Goal: Transaction & Acquisition: Purchase product/service

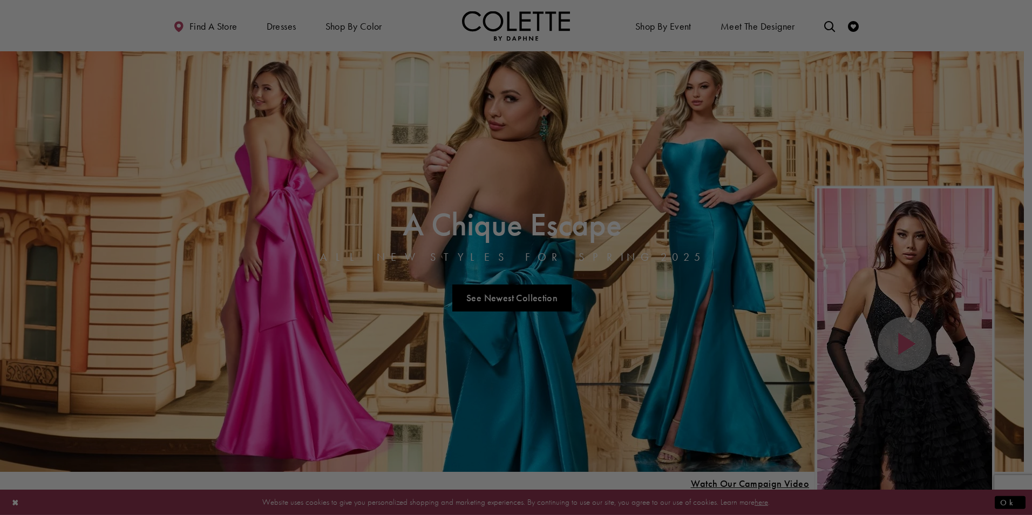
click at [424, 33] on div at bounding box center [521, 260] width 1042 height 520
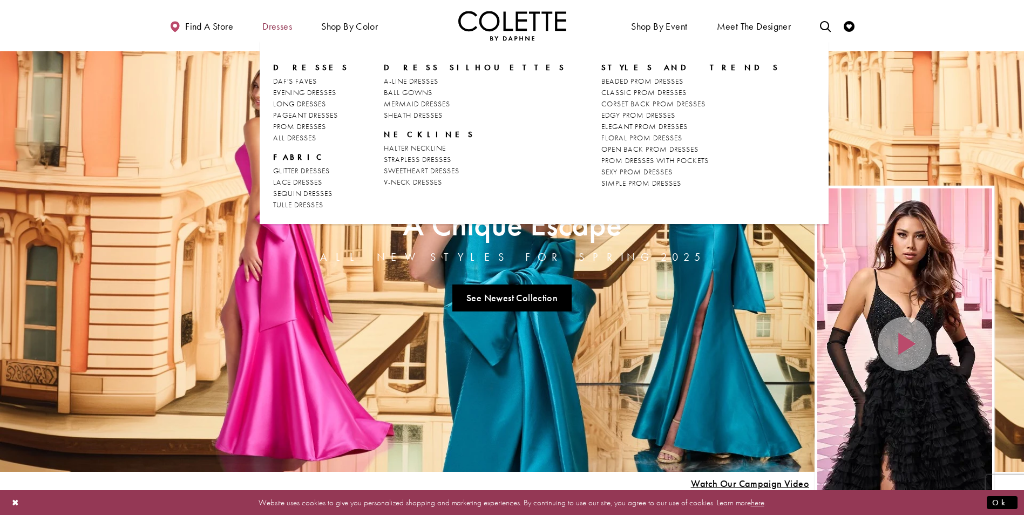
click at [273, 31] on span "Dresses" at bounding box center [277, 26] width 30 height 11
click at [285, 125] on span "PROM DRESSES" at bounding box center [299, 126] width 53 height 10
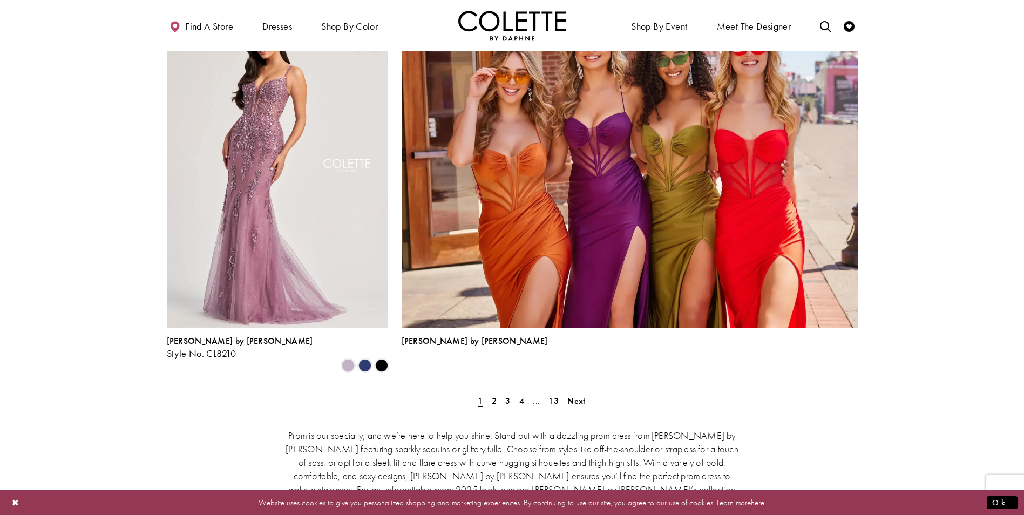
scroll to position [2282, 0]
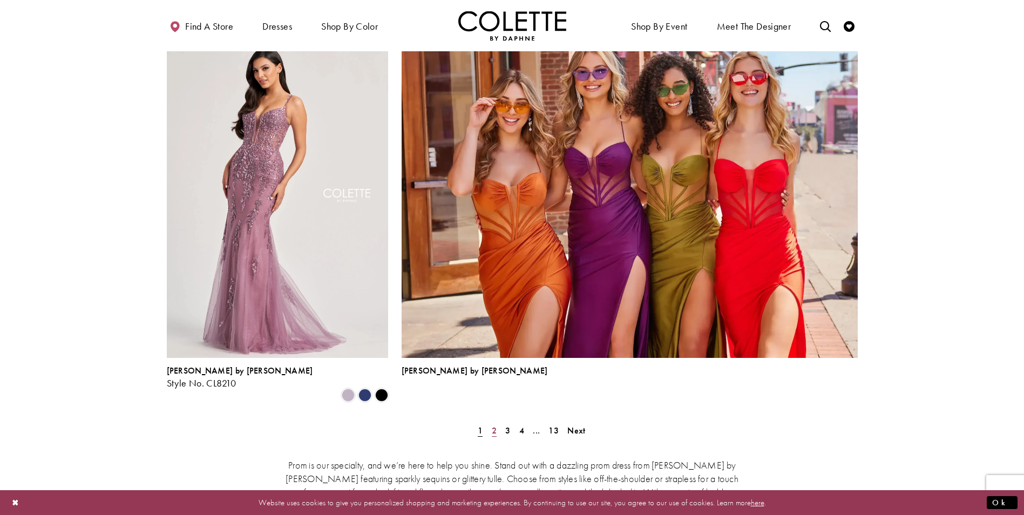
click at [493, 425] on span "2" at bounding box center [494, 430] width 5 height 11
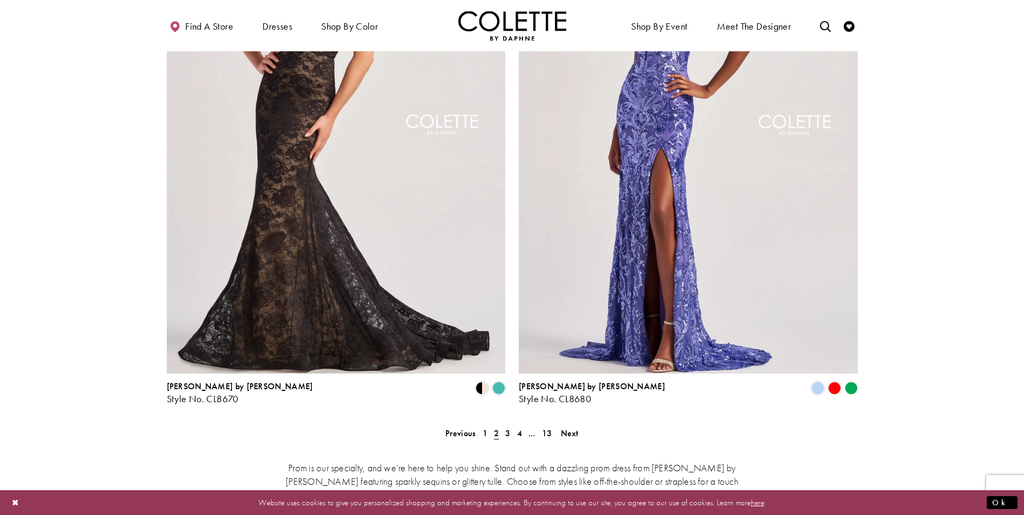
scroll to position [2129, 0]
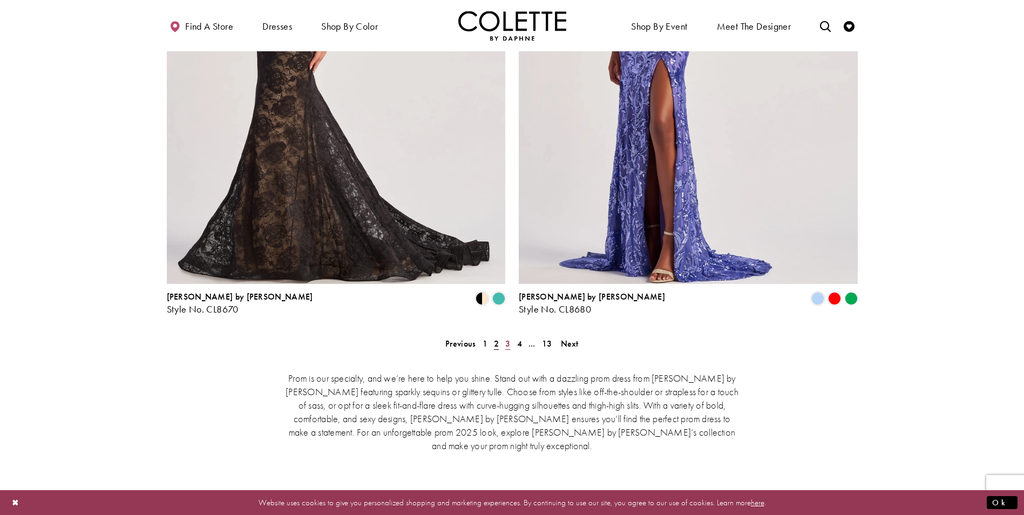
click at [509, 338] on span "3" at bounding box center [507, 343] width 5 height 11
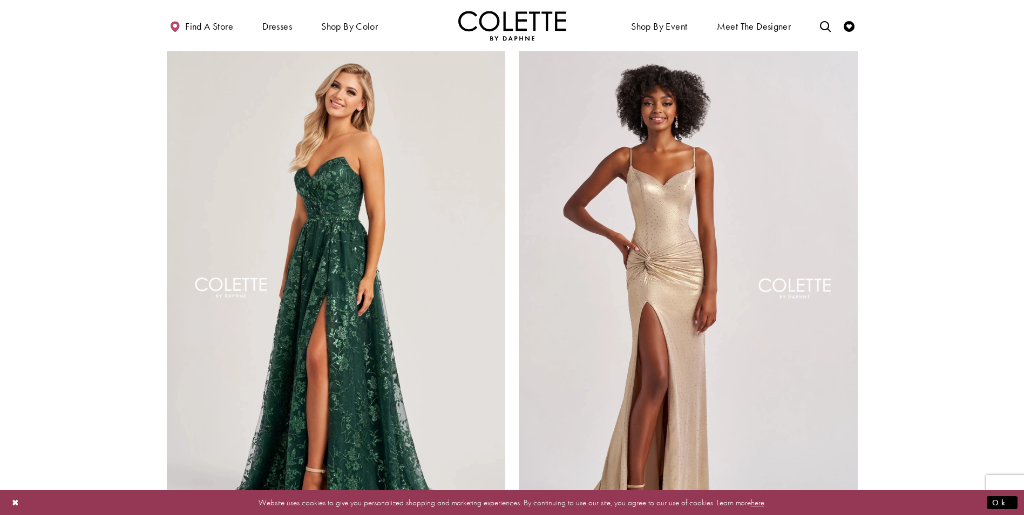
scroll to position [2287, 0]
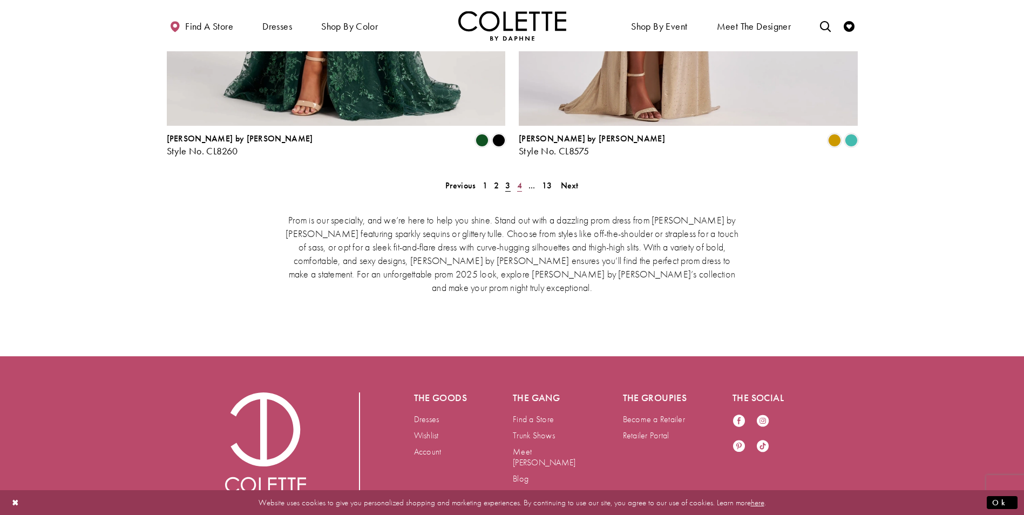
click at [518, 180] on span "4" at bounding box center [519, 185] width 5 height 11
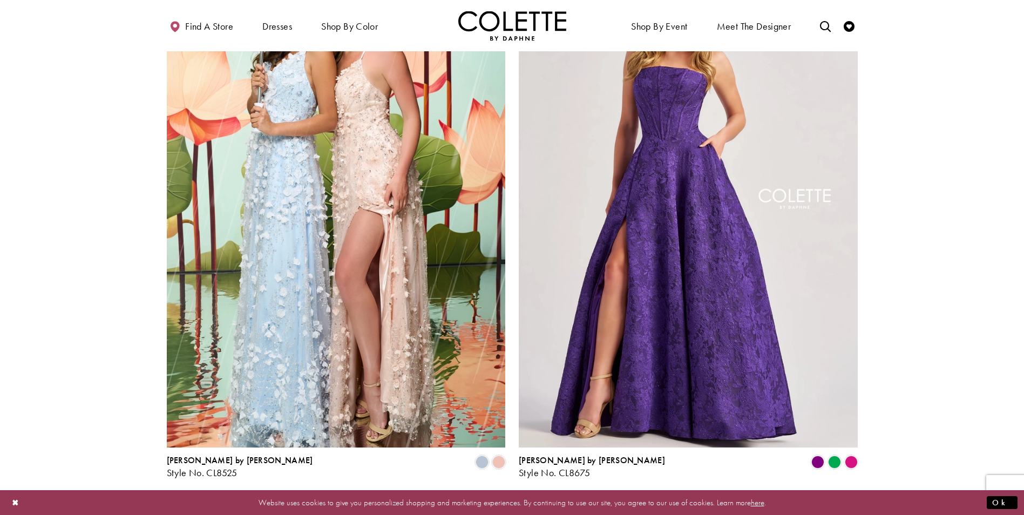
scroll to position [2092, 0]
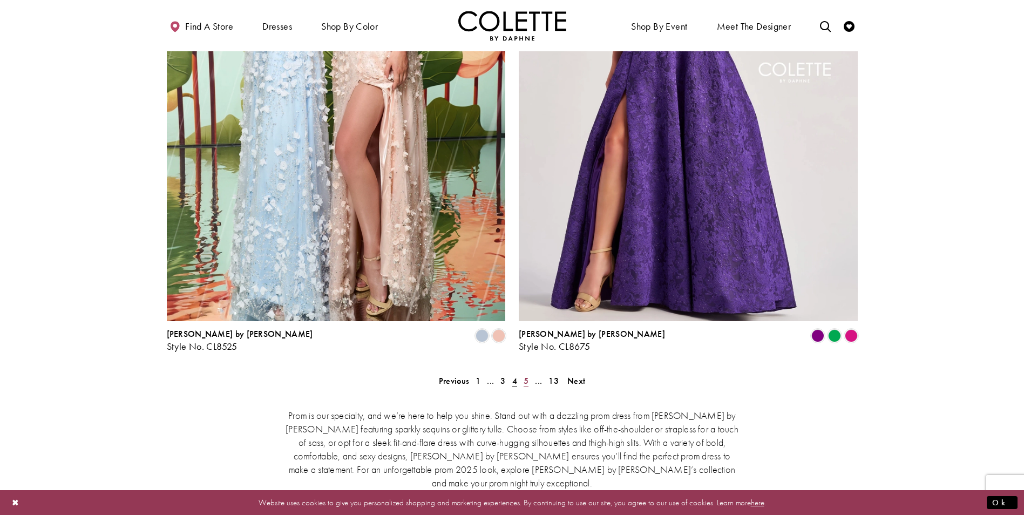
click at [525, 375] on span "5" at bounding box center [526, 380] width 5 height 11
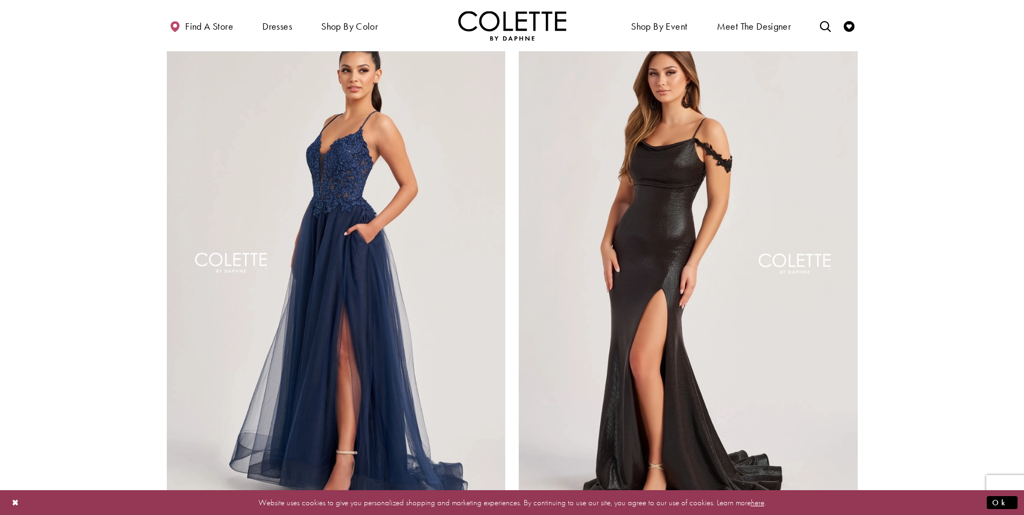
scroll to position [2079, 0]
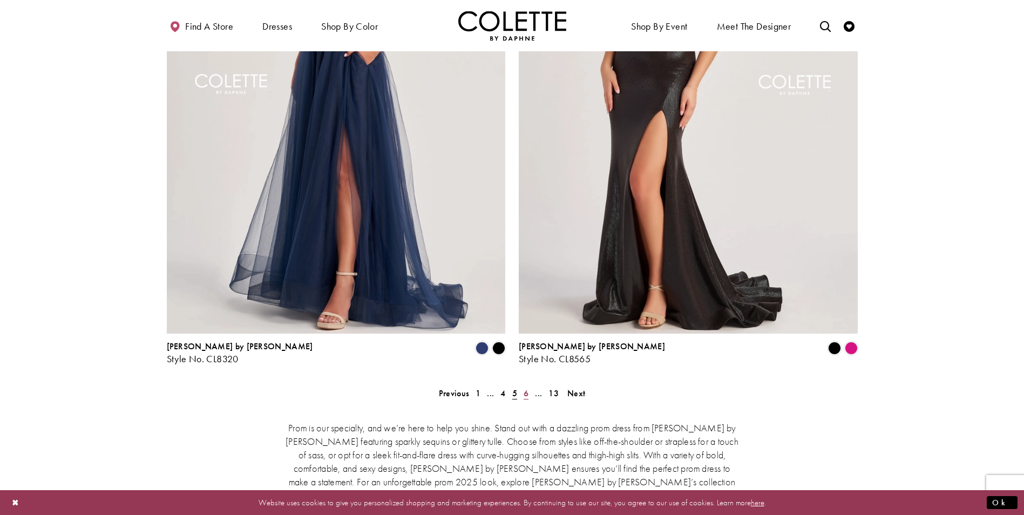
click at [524, 388] on span "6" at bounding box center [526, 393] width 5 height 11
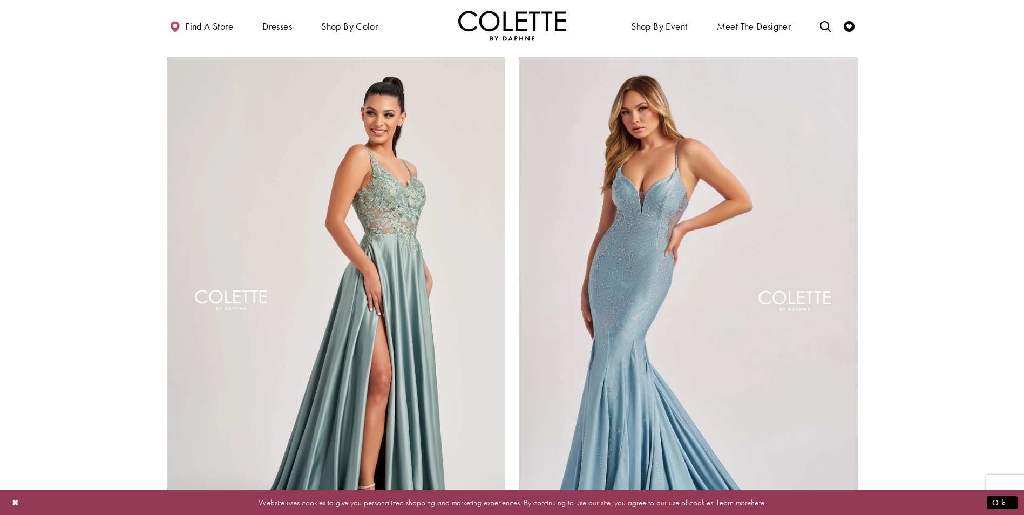
scroll to position [2095, 0]
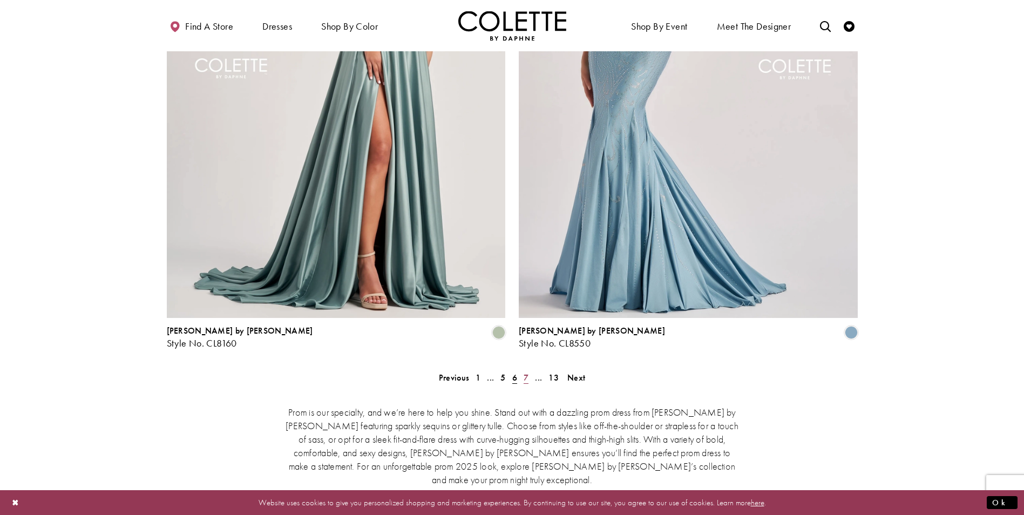
click at [525, 372] on span "7" at bounding box center [526, 377] width 5 height 11
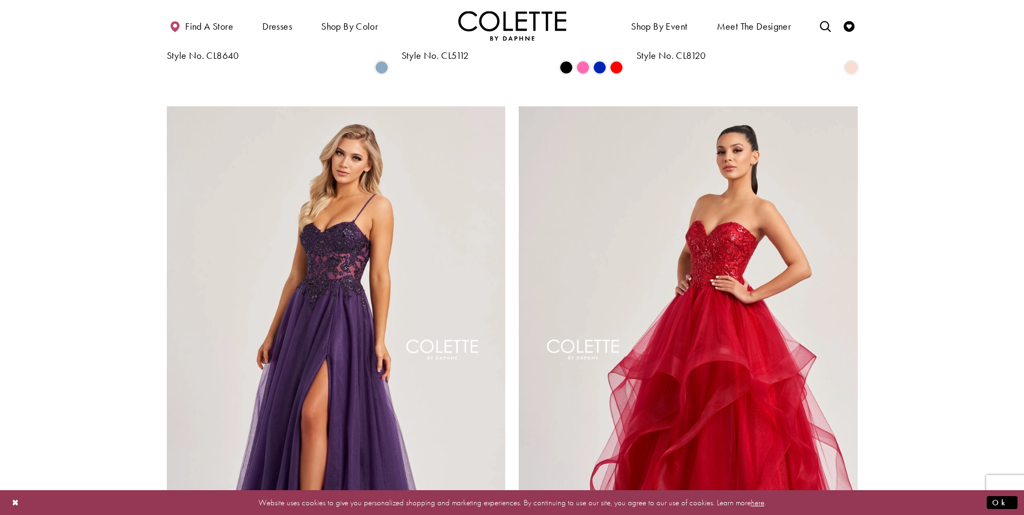
scroll to position [2067, 0]
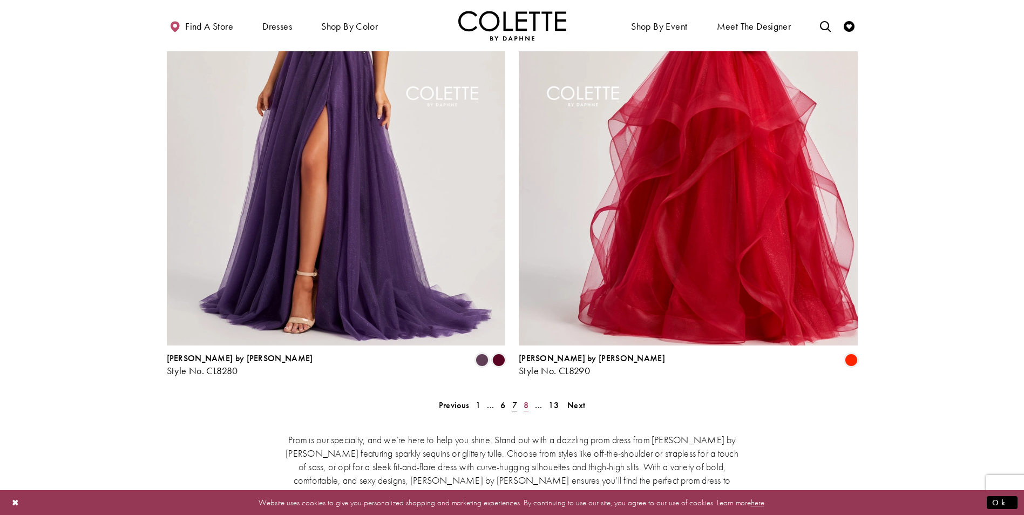
click at [524, 399] on span "8" at bounding box center [526, 404] width 5 height 11
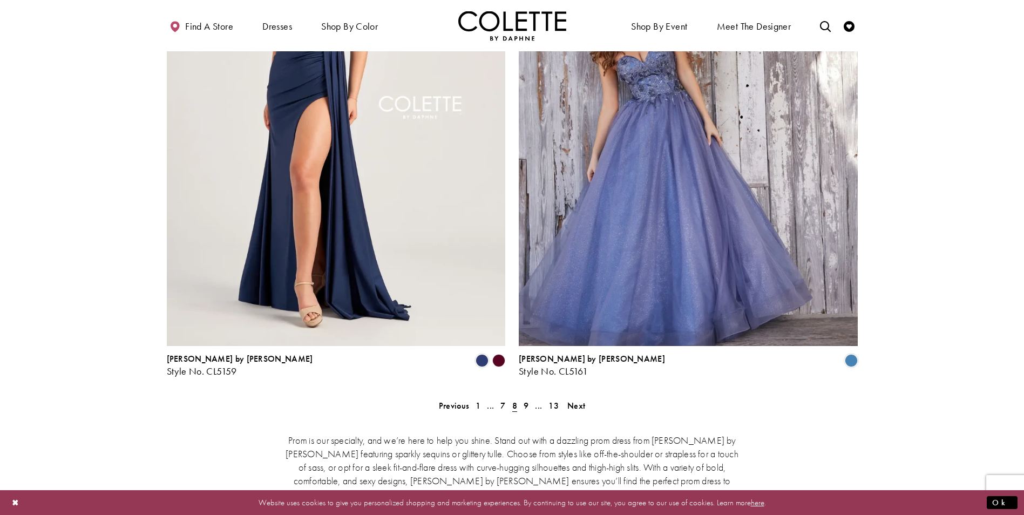
scroll to position [2079, 0]
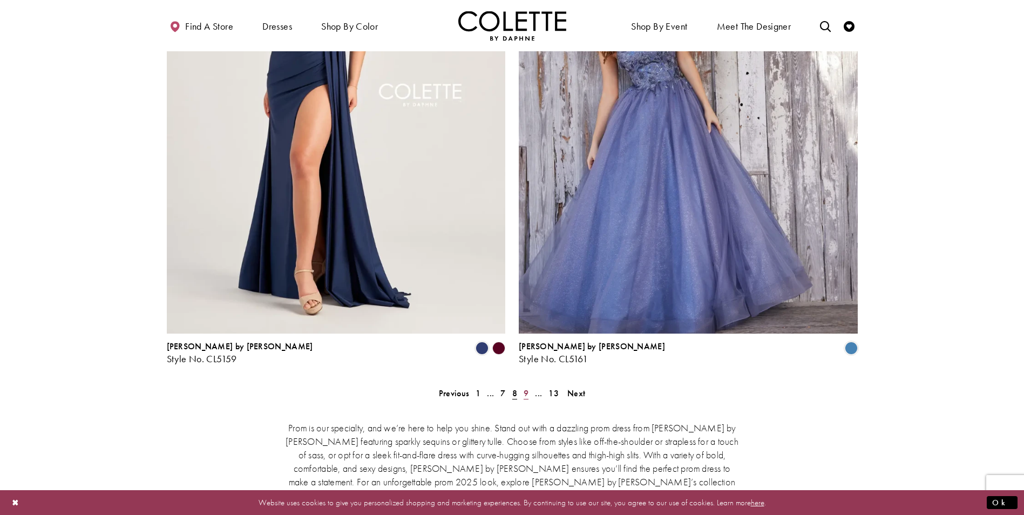
click at [528, 385] on link "9" at bounding box center [525, 393] width 11 height 16
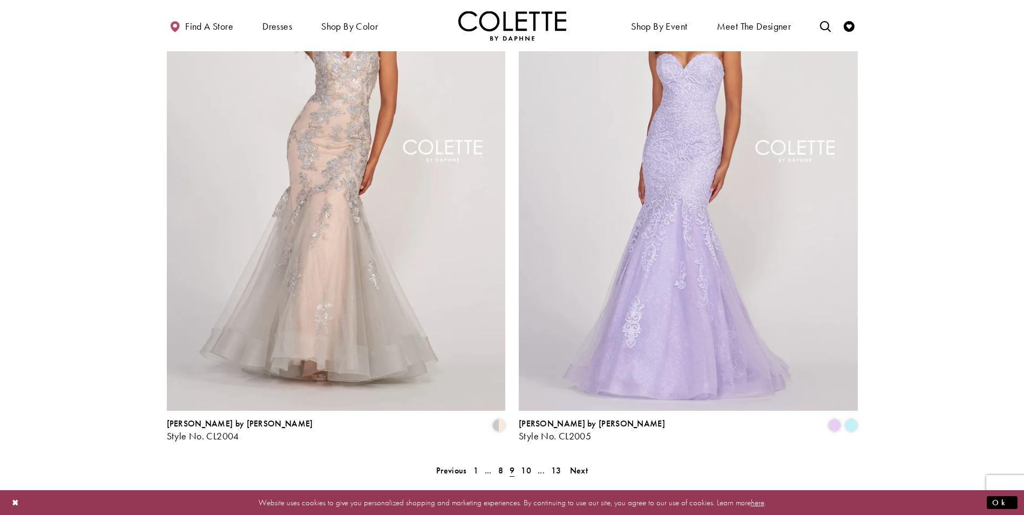
scroll to position [2005, 0]
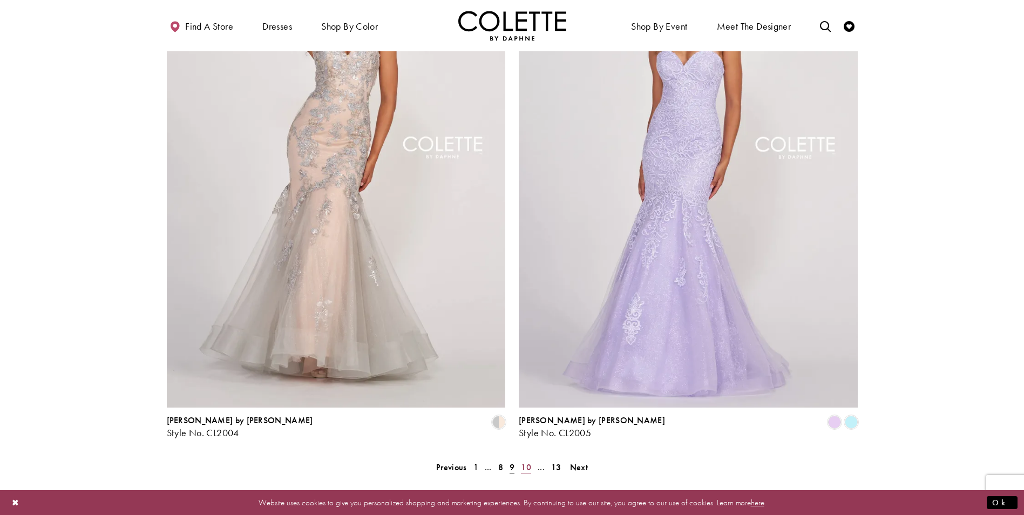
click at [526, 462] on span "10" at bounding box center [526, 467] width 10 height 11
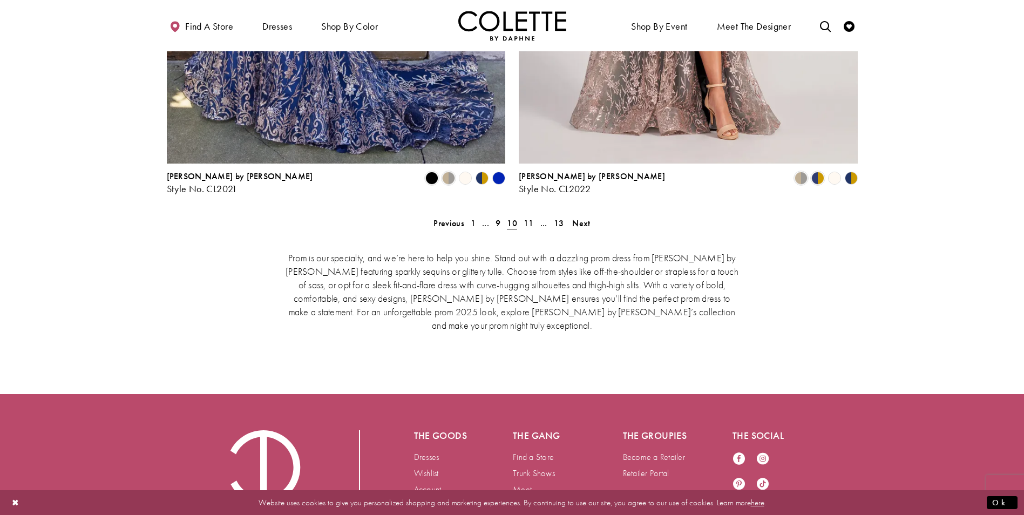
scroll to position [2274, 0]
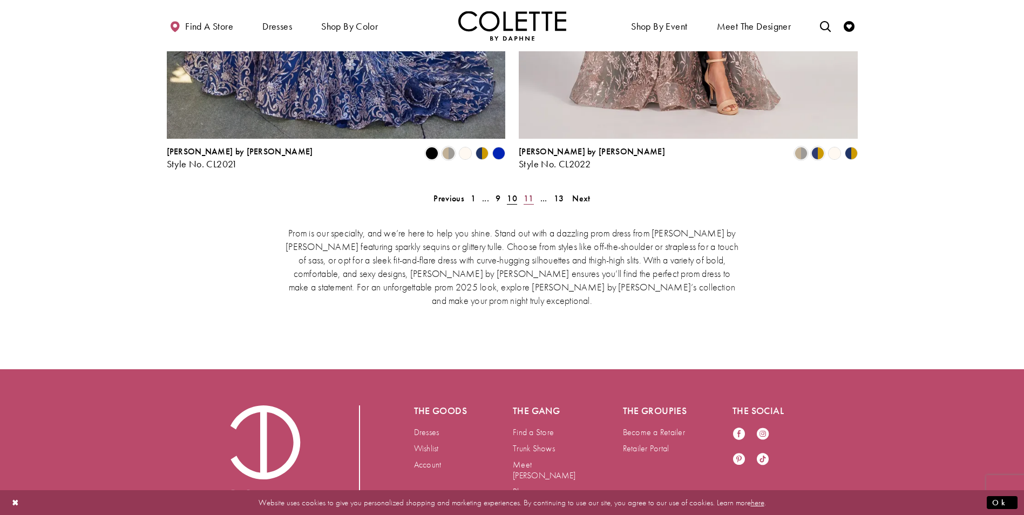
click at [520, 191] on link "11" at bounding box center [528, 199] width 17 height 16
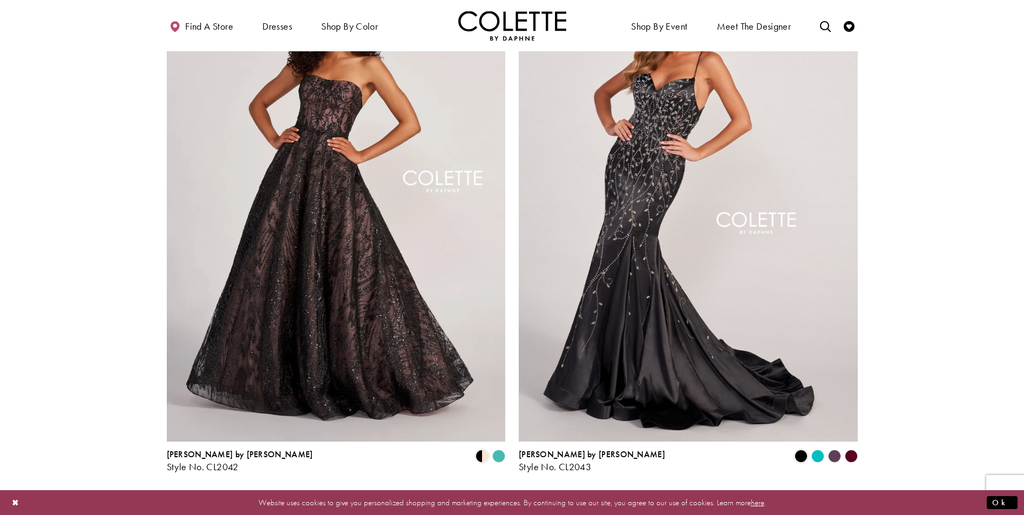
scroll to position [2049, 0]
